Goal: Obtain resource: Download file/media

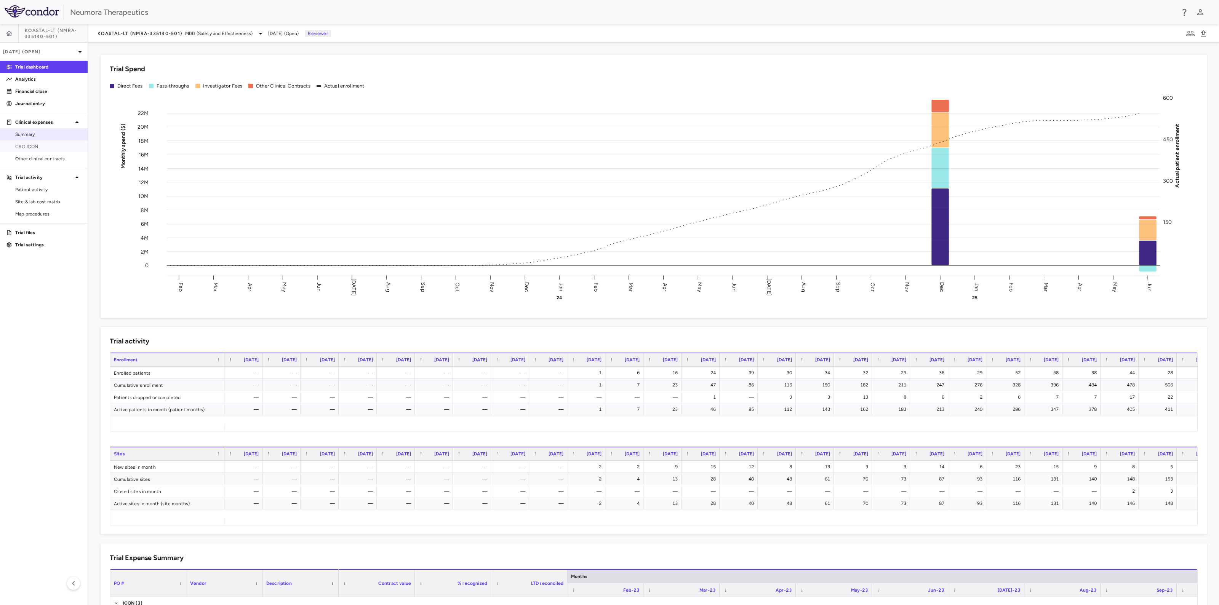
drag, startPoint x: 18, startPoint y: 145, endPoint x: 44, endPoint y: 140, distance: 26.4
click at [19, 144] on span "CRO ICON" at bounding box center [48, 146] width 66 height 7
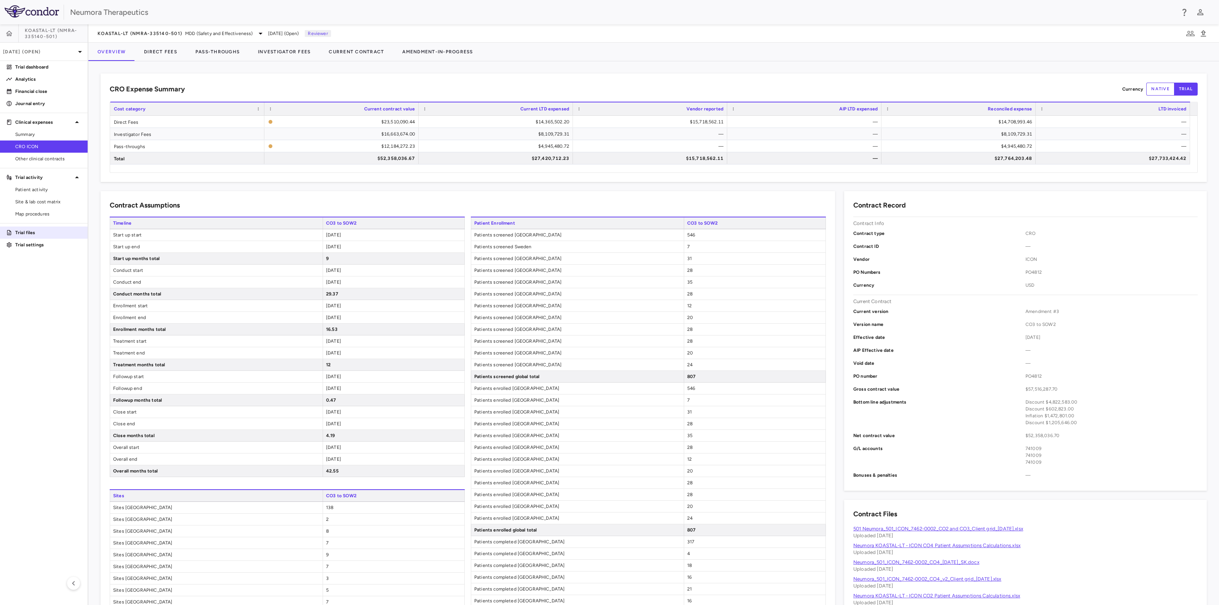
click at [40, 235] on p "Trial files" at bounding box center [48, 232] width 66 height 7
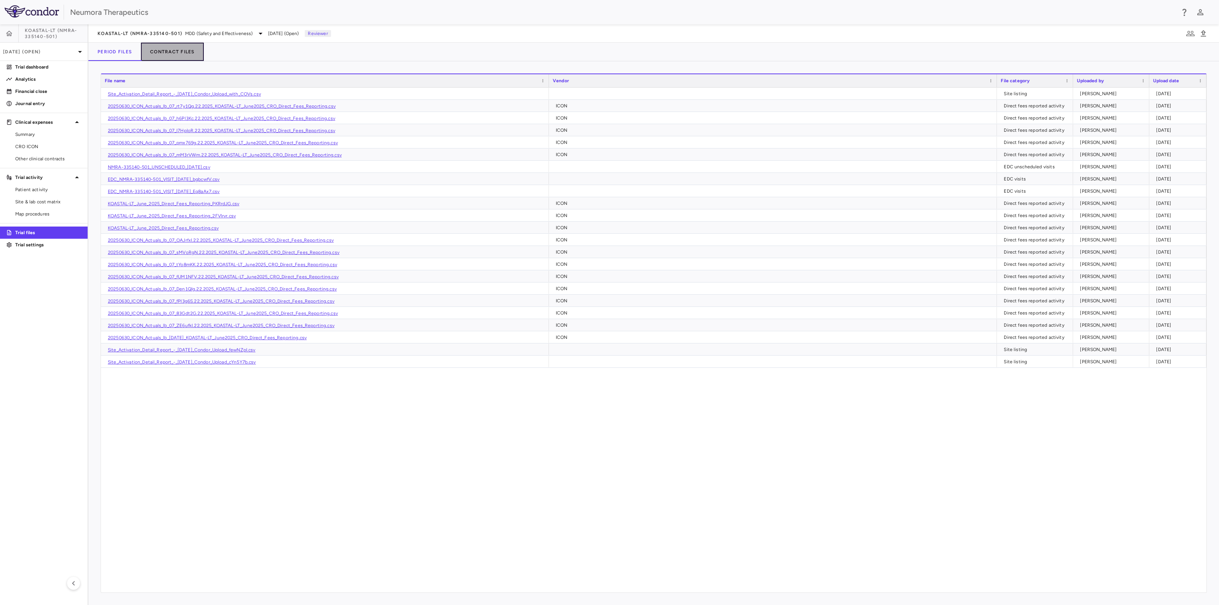
click at [170, 50] on button "Contract Files" at bounding box center [172, 52] width 63 height 18
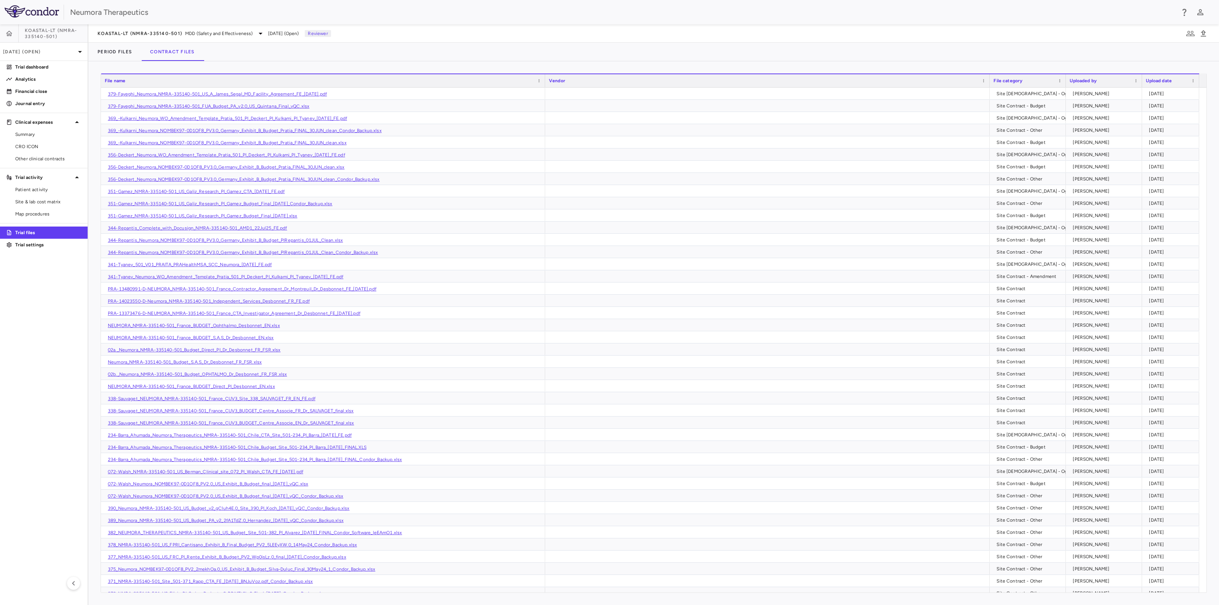
click at [129, 80] on div "File name" at bounding box center [320, 80] width 430 height 9
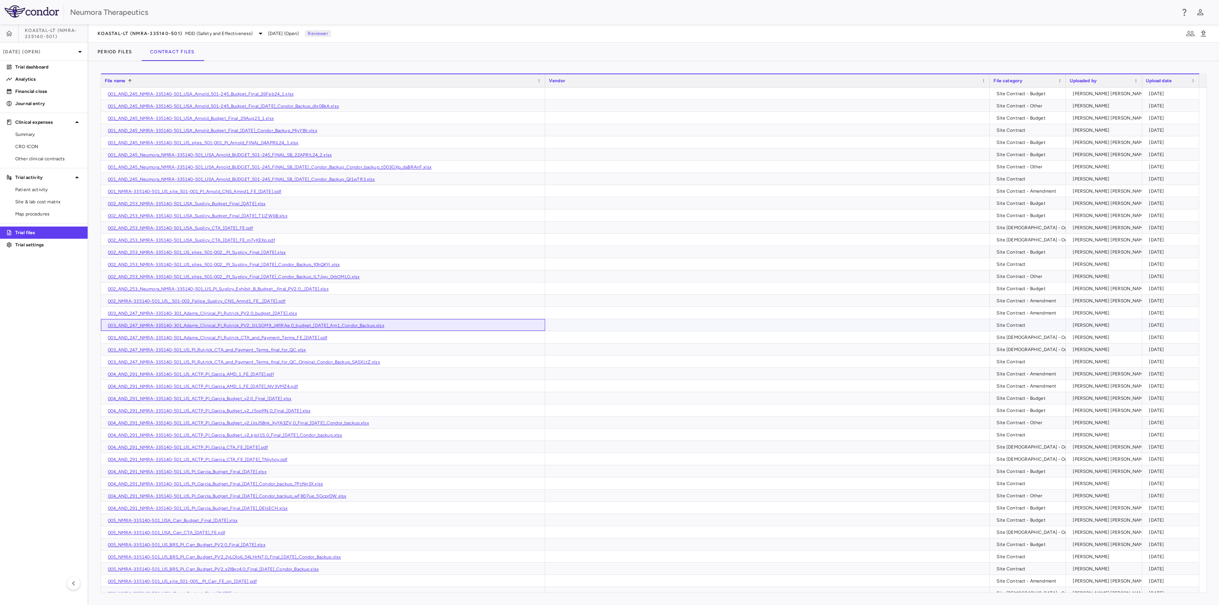
click at [259, 325] on link "003_AND_247_NMRA-335140-301_Adams_Clinical_PI_Rutrick_PV2_1tLSGM9_J4flRAe.0_bud…" at bounding box center [246, 325] width 276 height 5
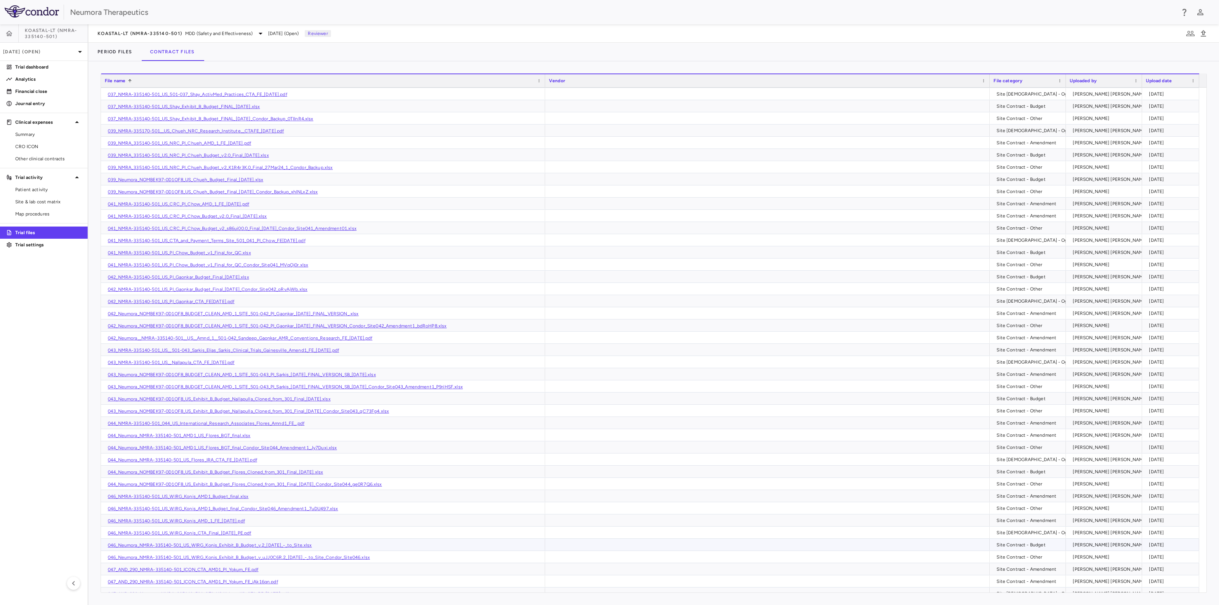
scroll to position [2665, 0]
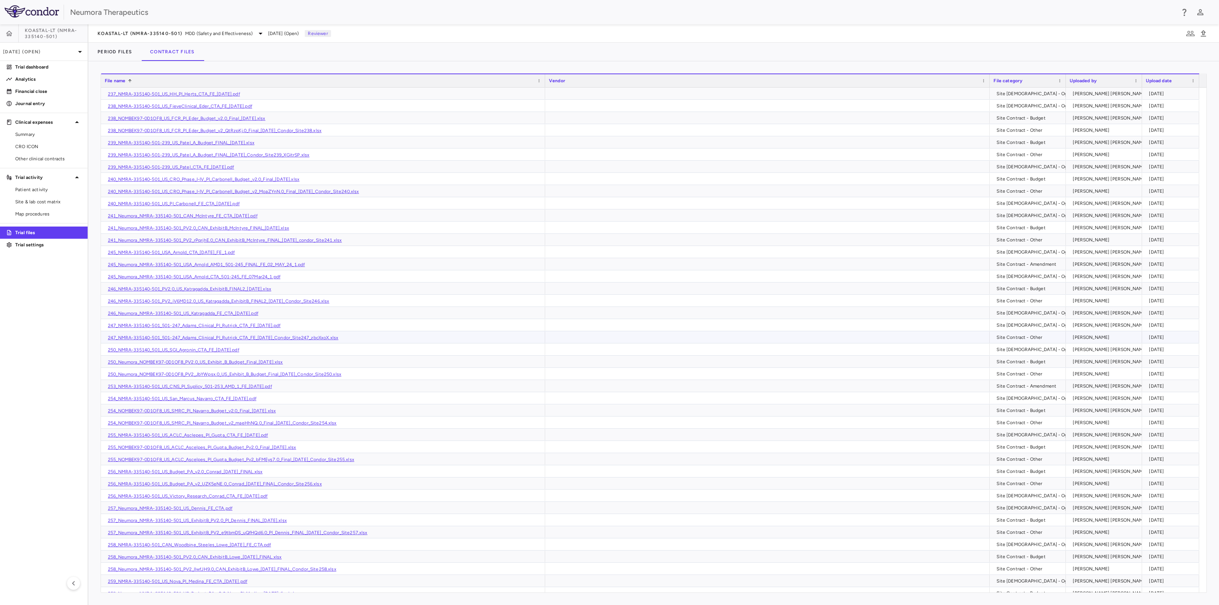
click at [272, 337] on link "247_NMRA-335140-501_501-247_Adams_Clinical_PI_Rutrick_CTA_FE_[DATE]_Condor_Site…" at bounding box center [223, 337] width 230 height 5
drag, startPoint x: 20, startPoint y: 192, endPoint x: 74, endPoint y: 186, distance: 54.7
click at [20, 192] on span "Patient activity" at bounding box center [48, 189] width 66 height 7
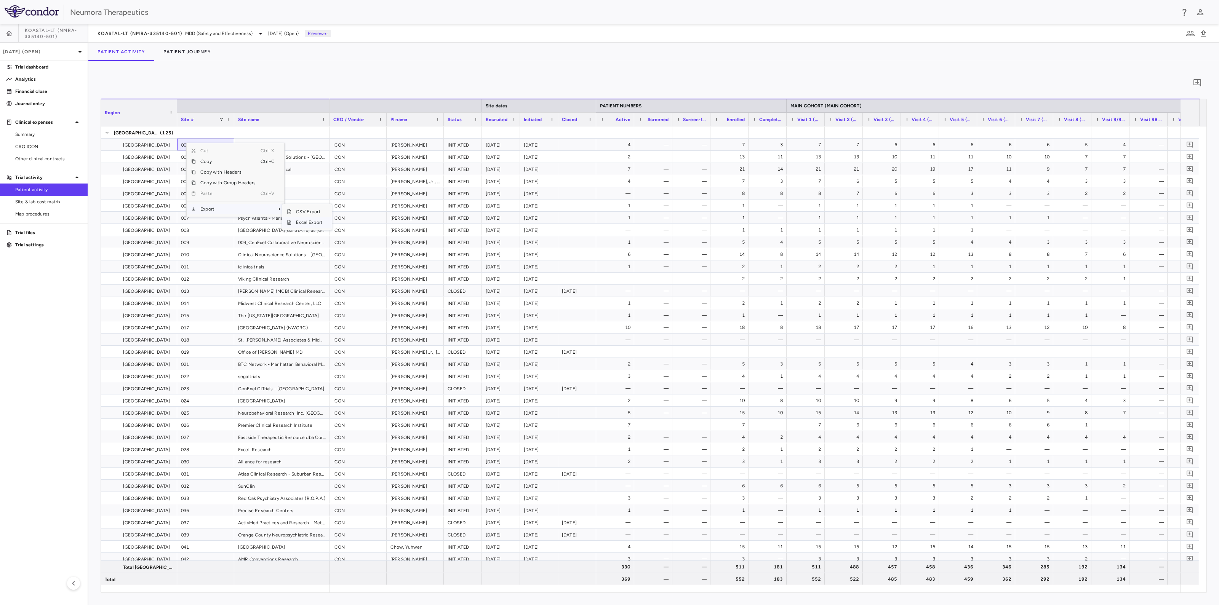
click at [303, 222] on span "Excel Export" at bounding box center [309, 222] width 36 height 11
click at [26, 232] on p "Trial files" at bounding box center [48, 232] width 66 height 7
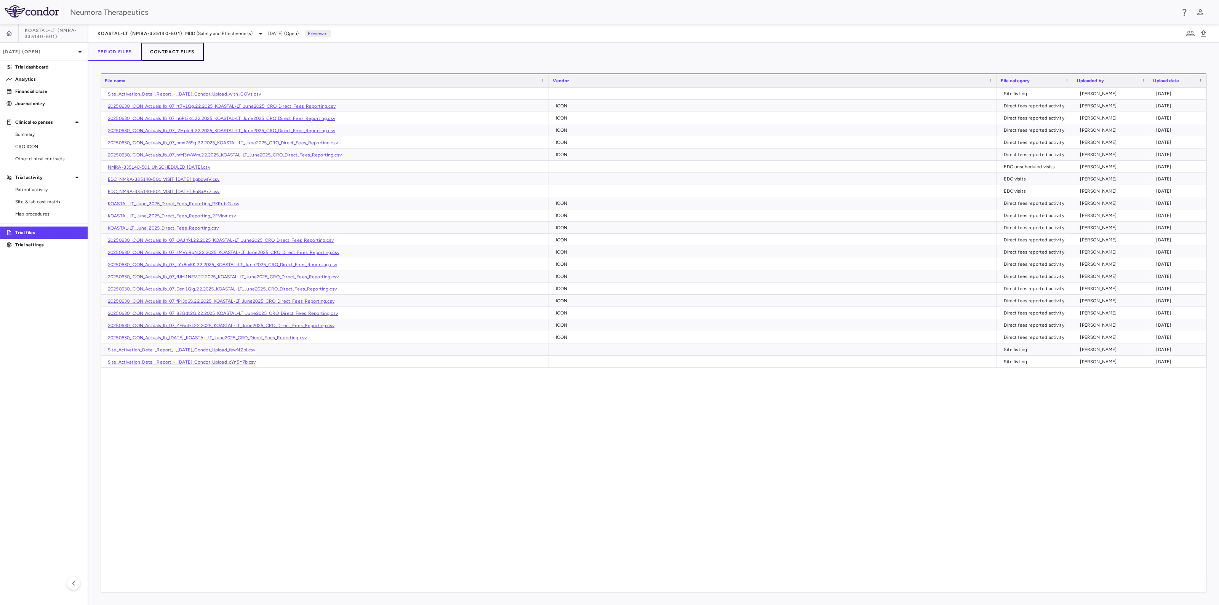
click at [179, 52] on button "Contract Files" at bounding box center [172, 52] width 63 height 18
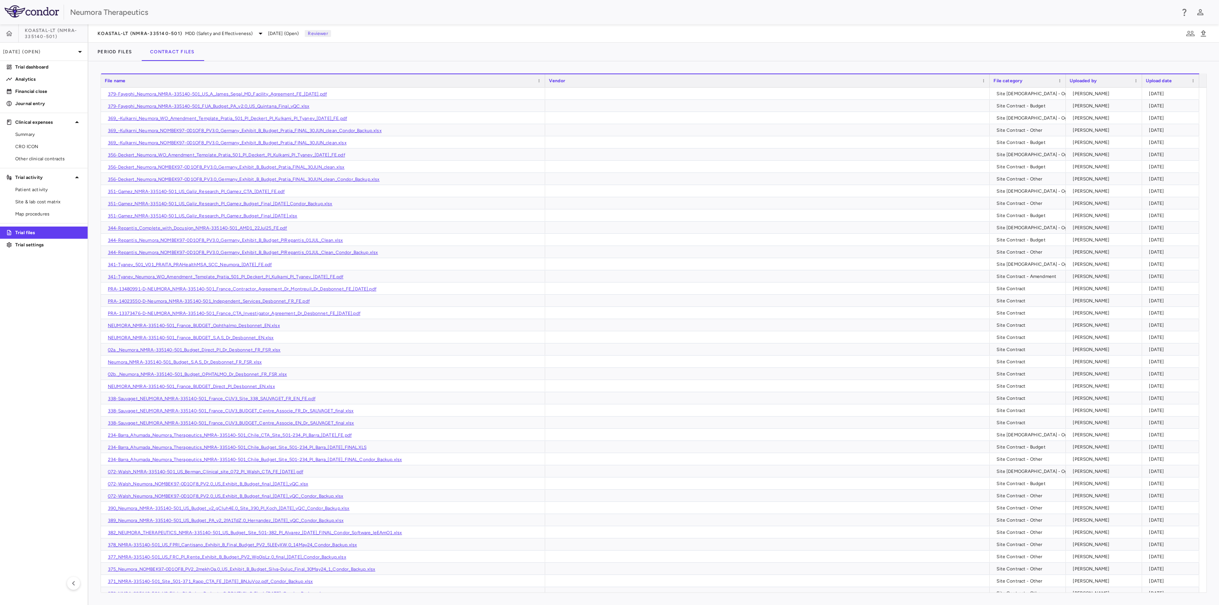
click at [156, 77] on div "File name" at bounding box center [320, 80] width 430 height 9
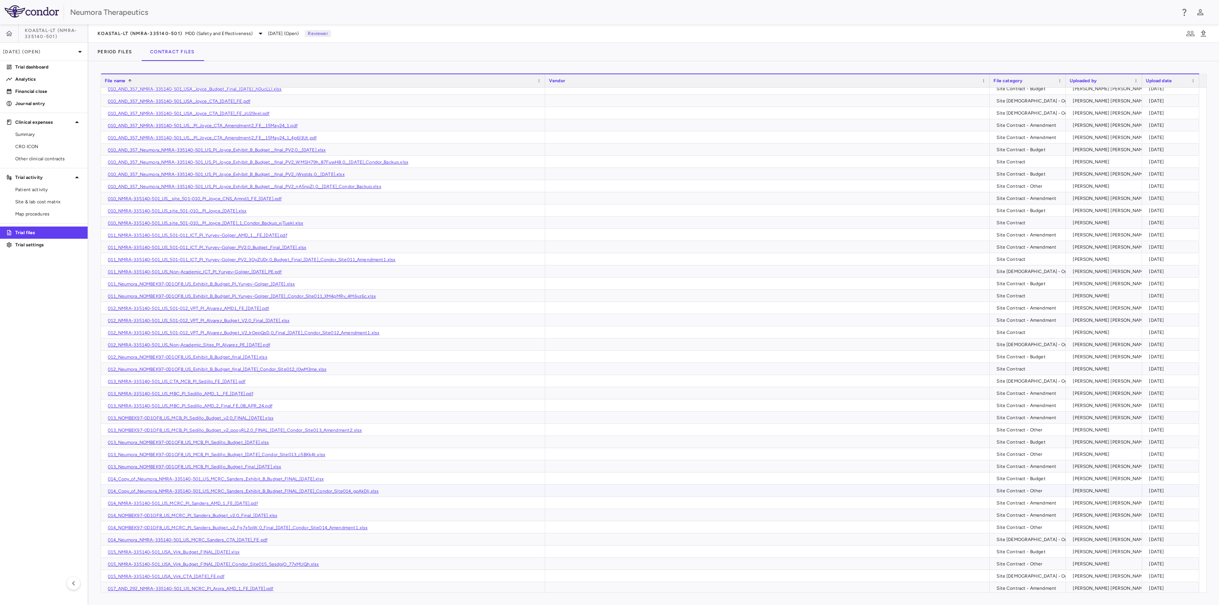
scroll to position [1047, 0]
